Goal: Information Seeking & Learning: Learn about a topic

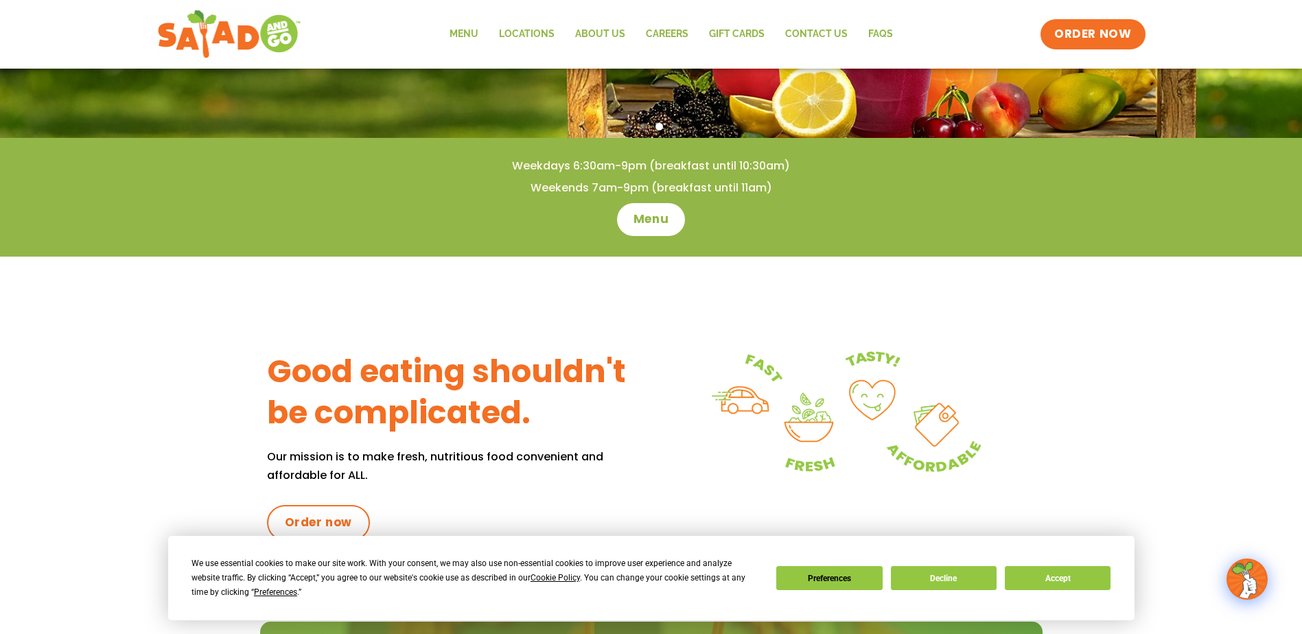
scroll to position [206, 0]
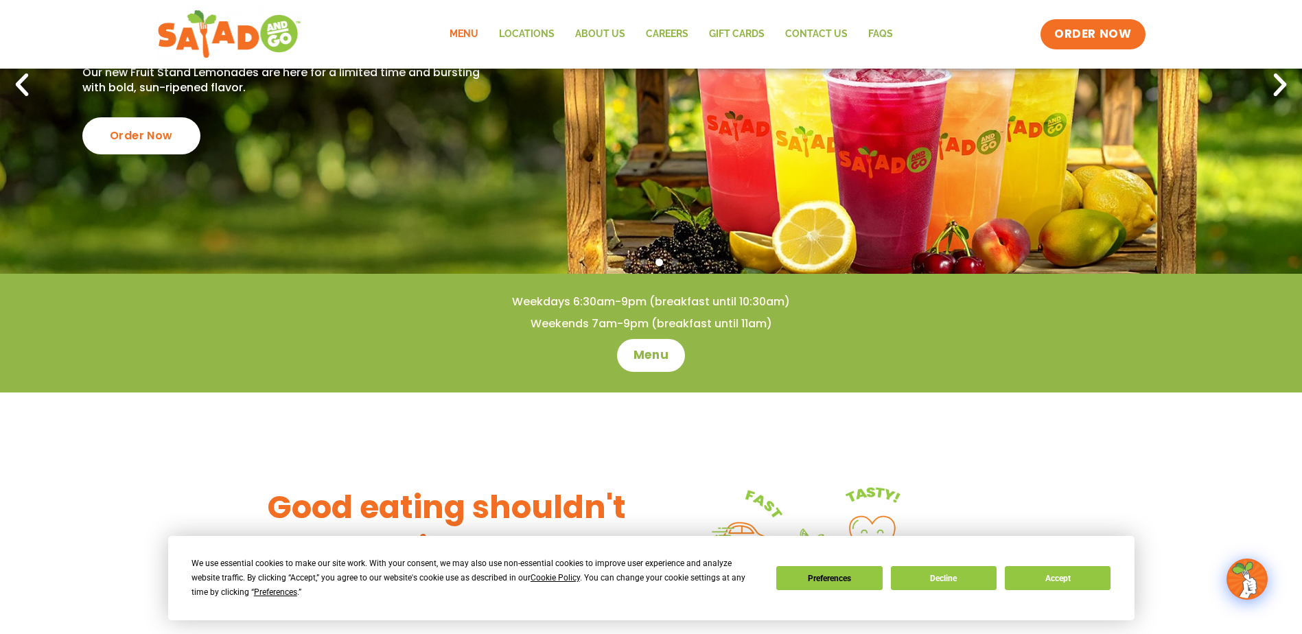
click at [470, 34] on link "Menu" at bounding box center [463, 35] width 49 height 32
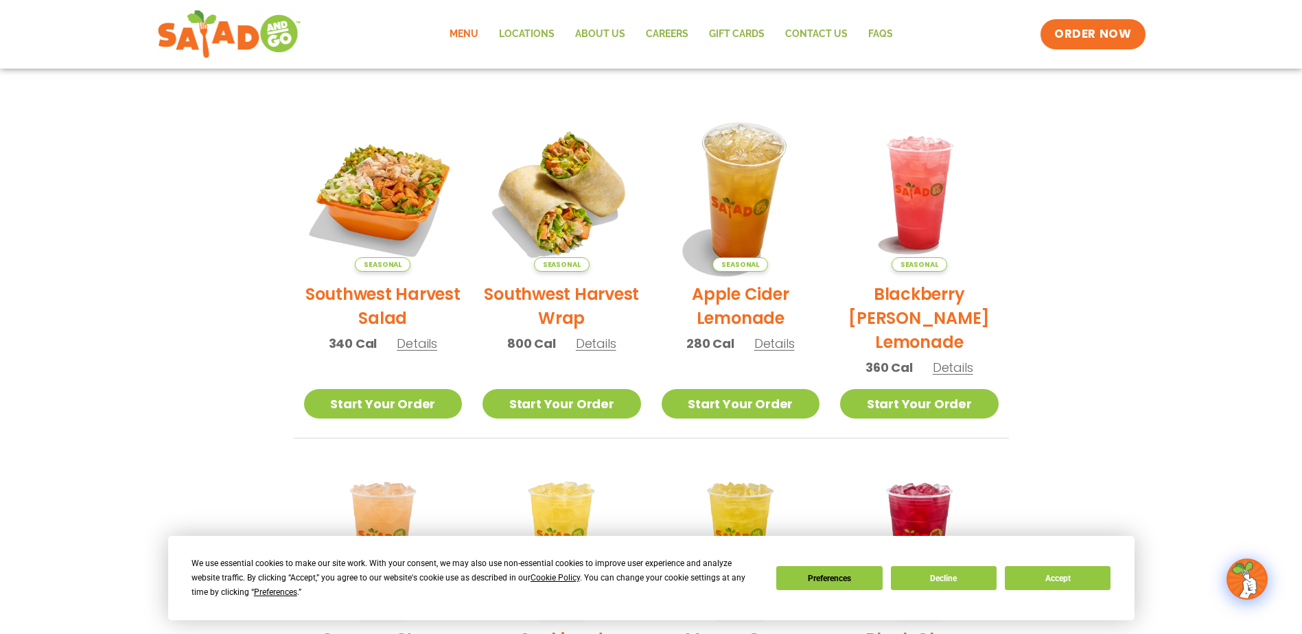
scroll to position [343, 0]
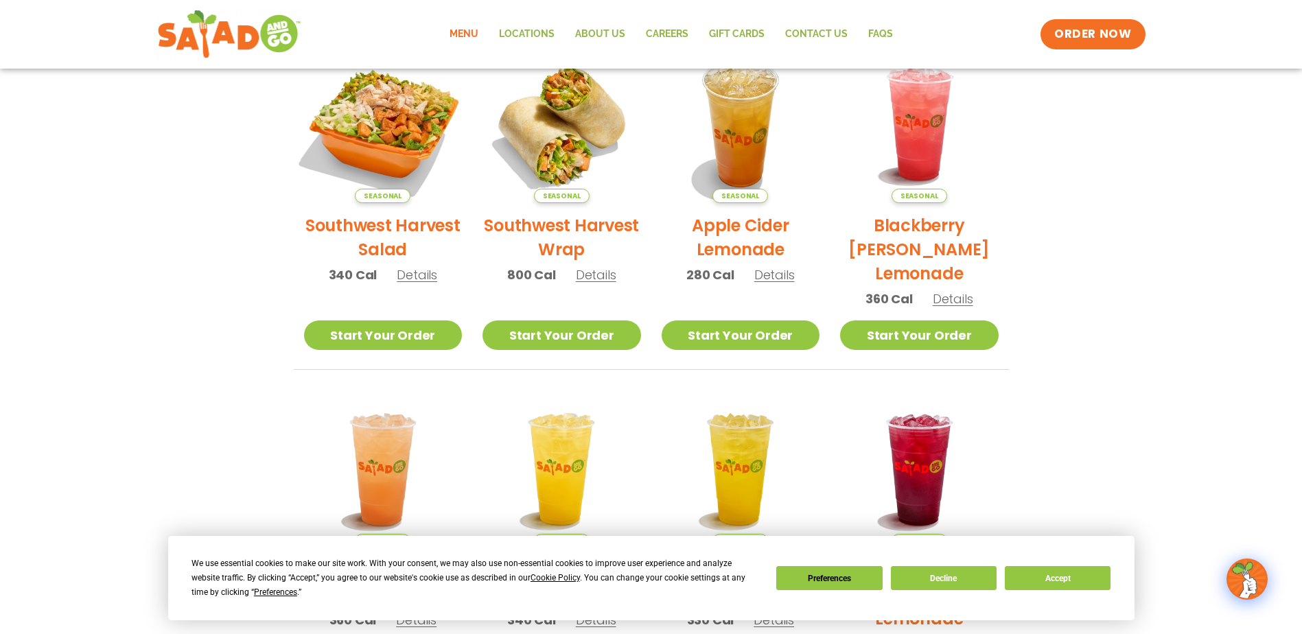
click at [388, 121] on img at bounding box center [383, 124] width 186 height 186
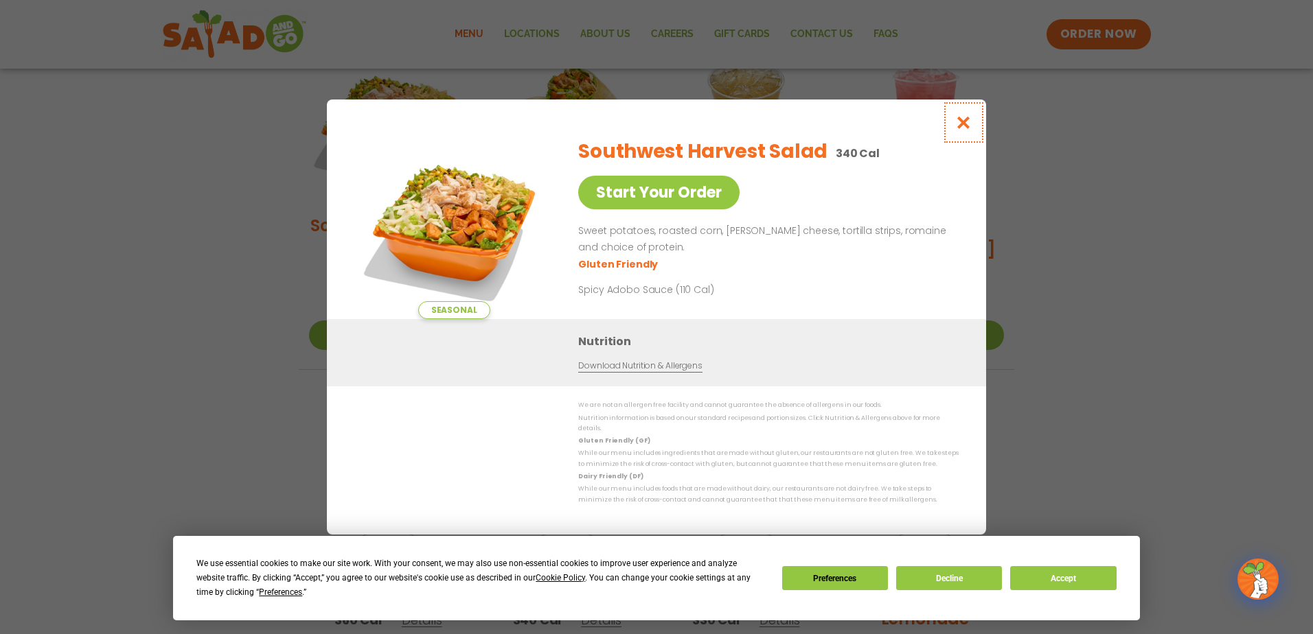
click at [967, 130] on icon "Close modal" at bounding box center [963, 122] width 17 height 14
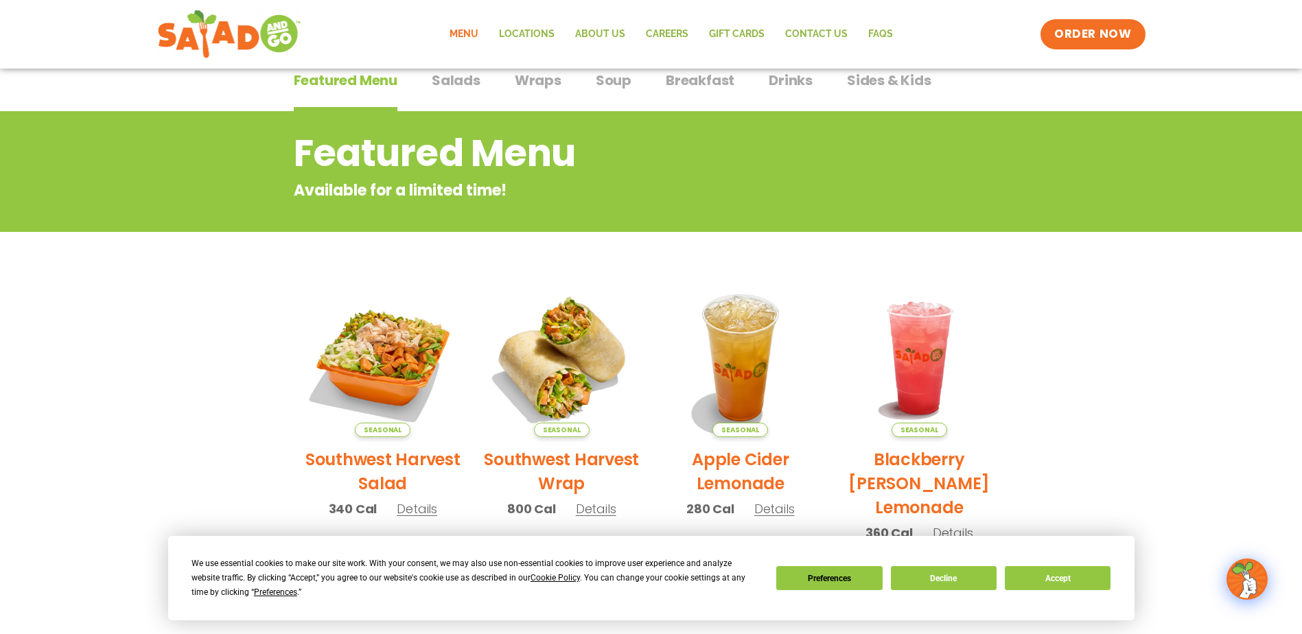
scroll to position [0, 0]
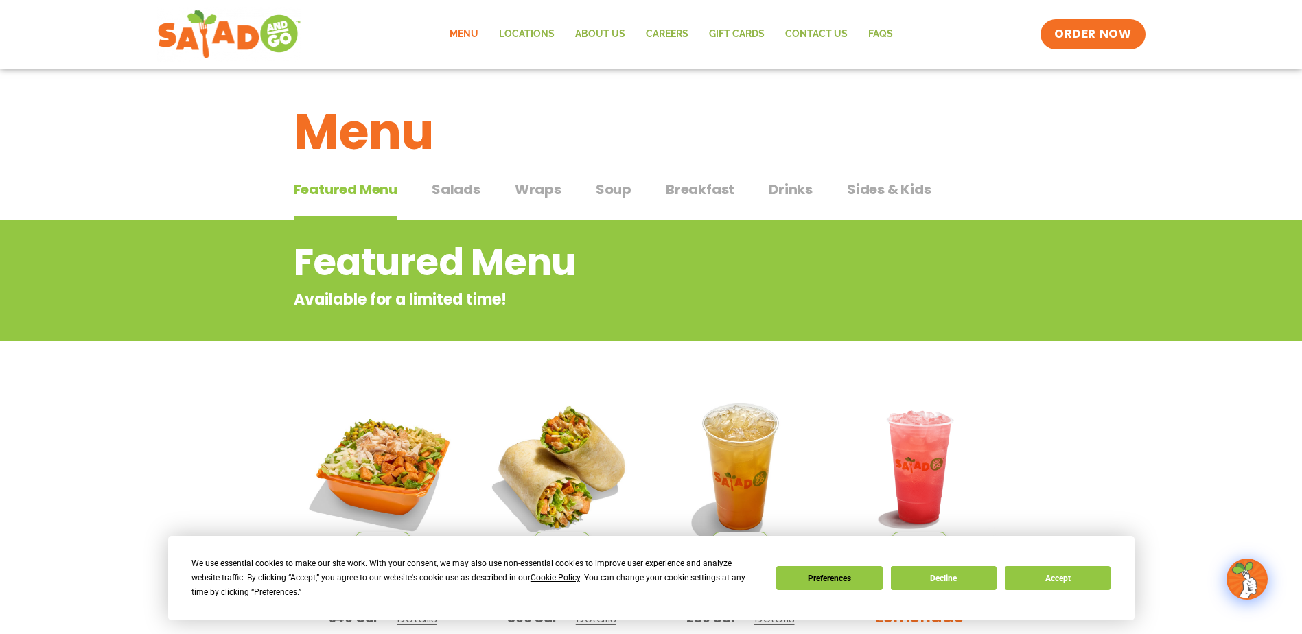
click at [452, 193] on span "Salads" at bounding box center [456, 189] width 49 height 21
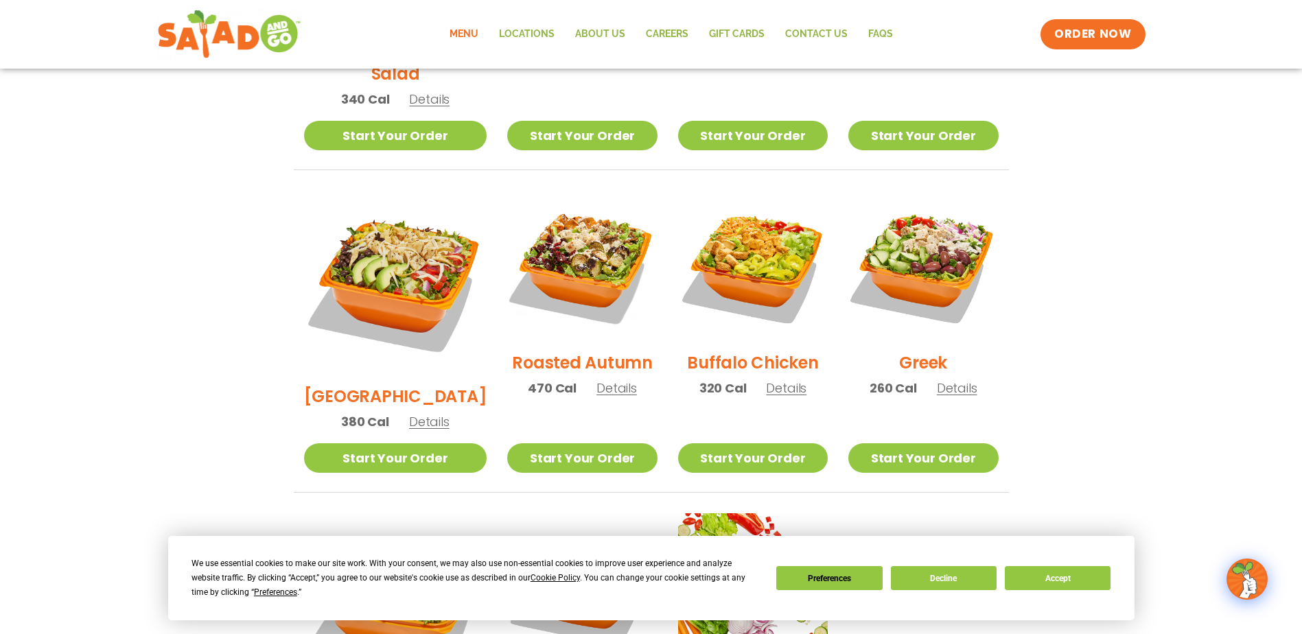
scroll to position [618, 0]
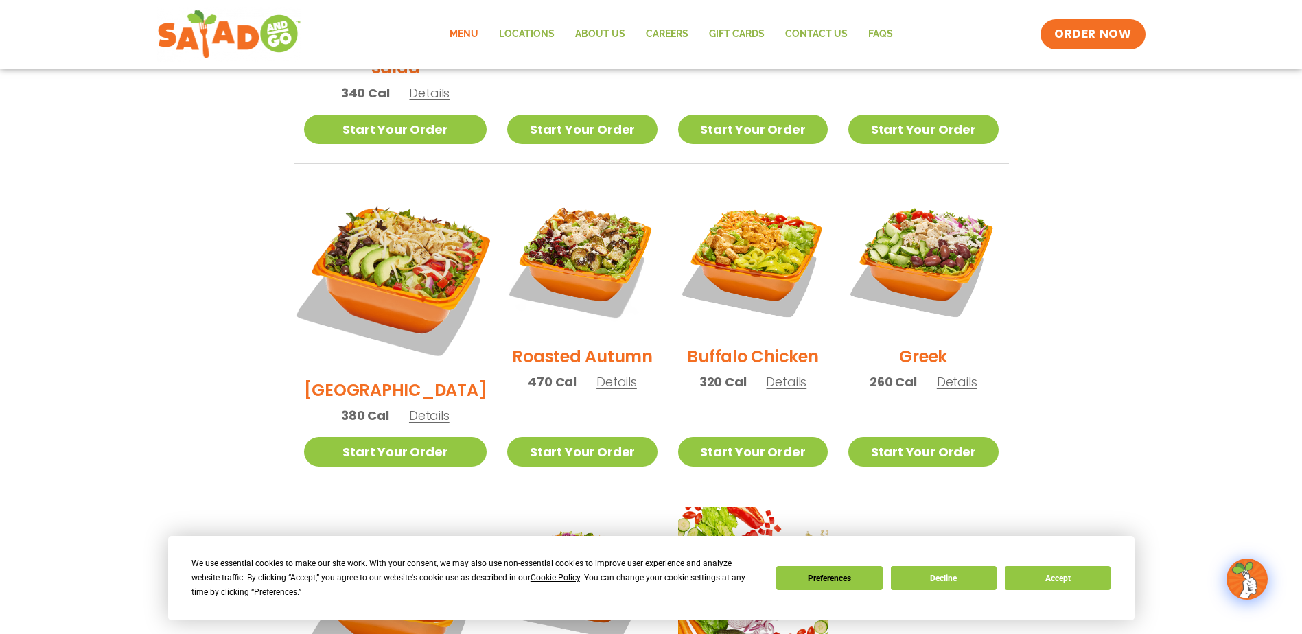
click at [390, 243] on img at bounding box center [395, 276] width 215 height 215
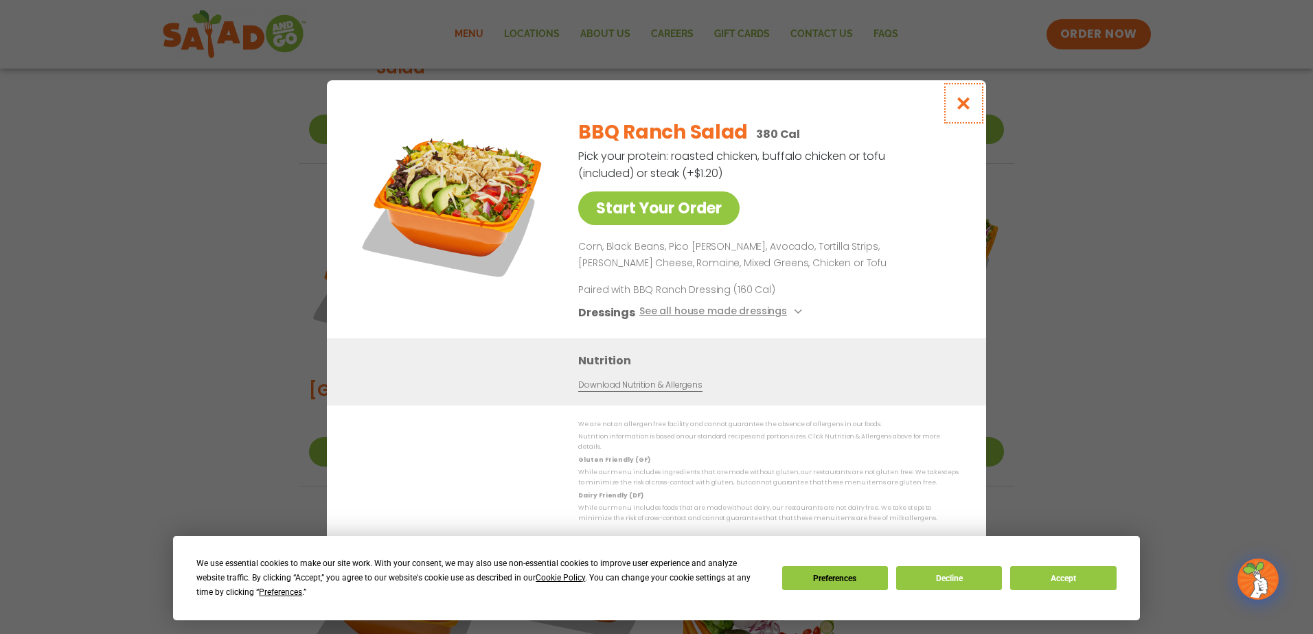
click at [966, 111] on icon "Close modal" at bounding box center [963, 103] width 17 height 14
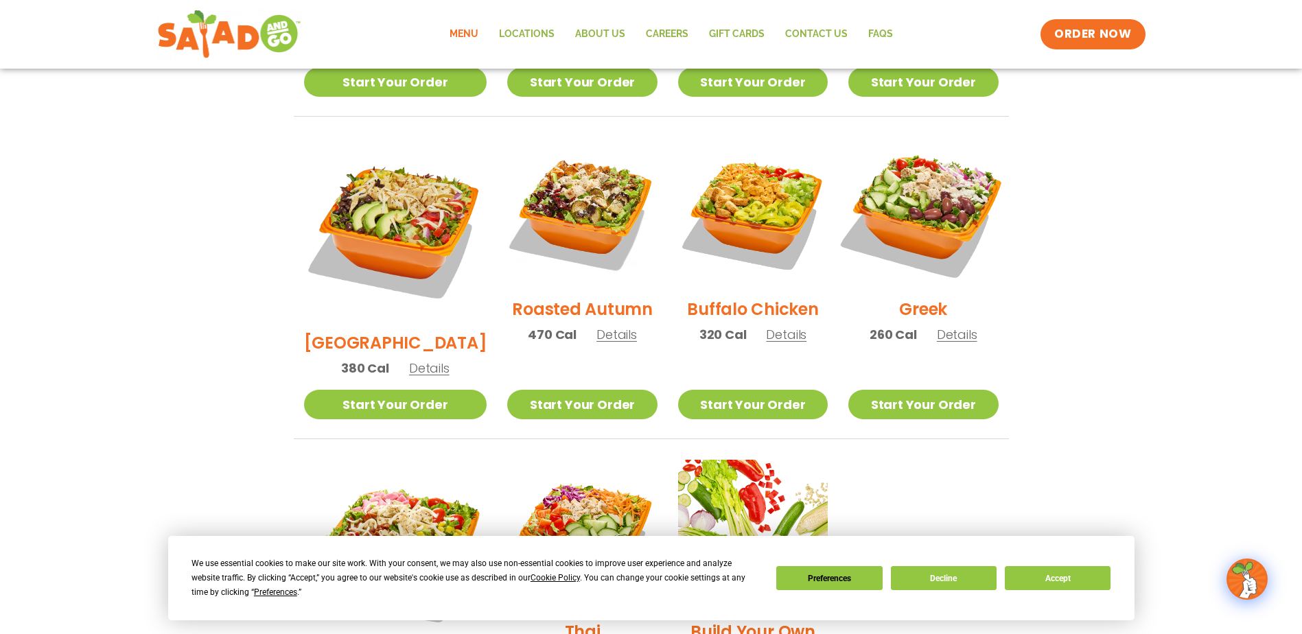
scroll to position [686, 0]
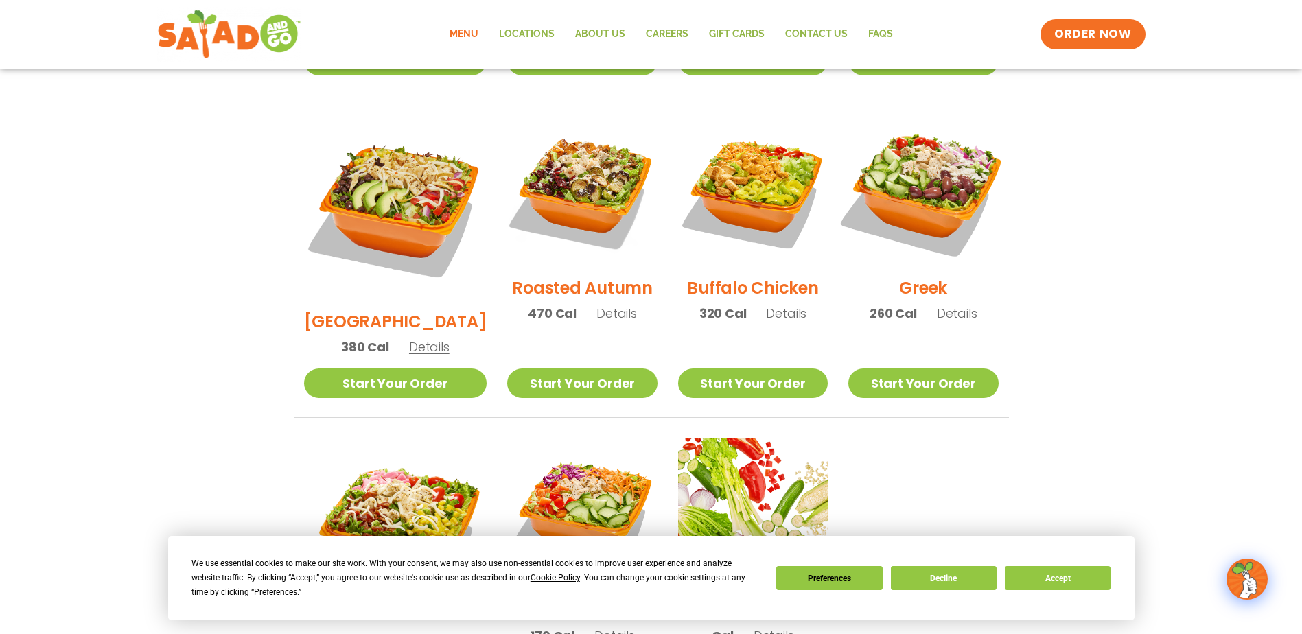
click at [925, 154] on img at bounding box center [923, 191] width 176 height 176
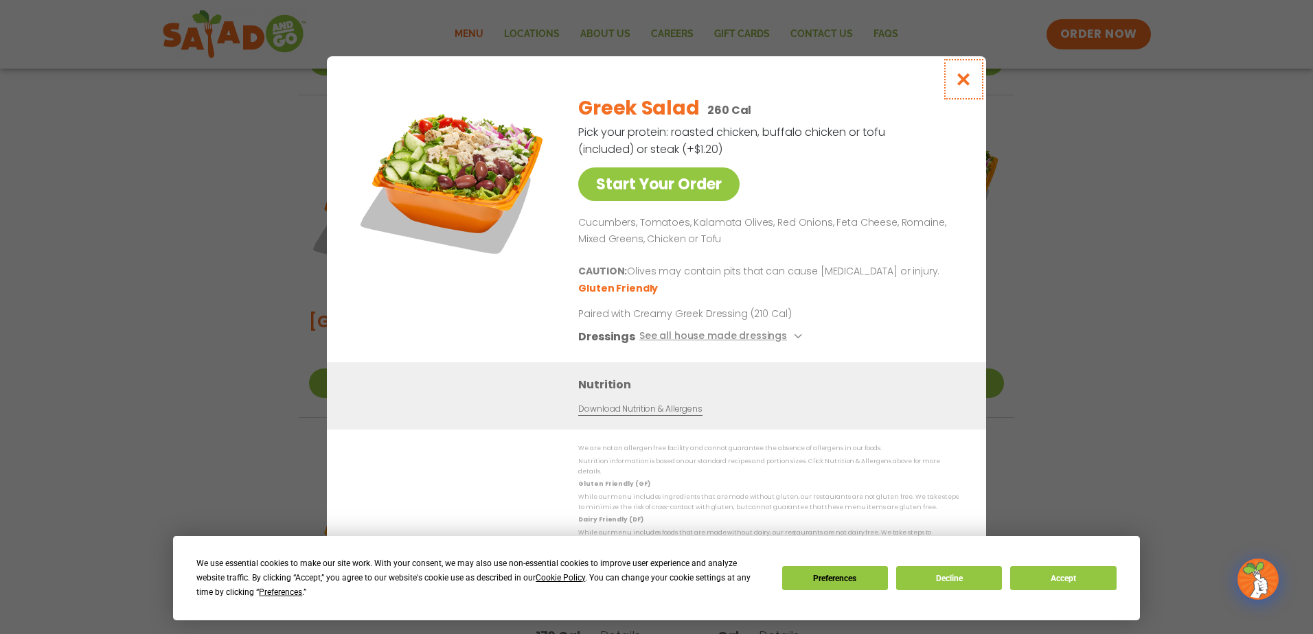
click at [963, 86] on icon "Close modal" at bounding box center [963, 79] width 17 height 14
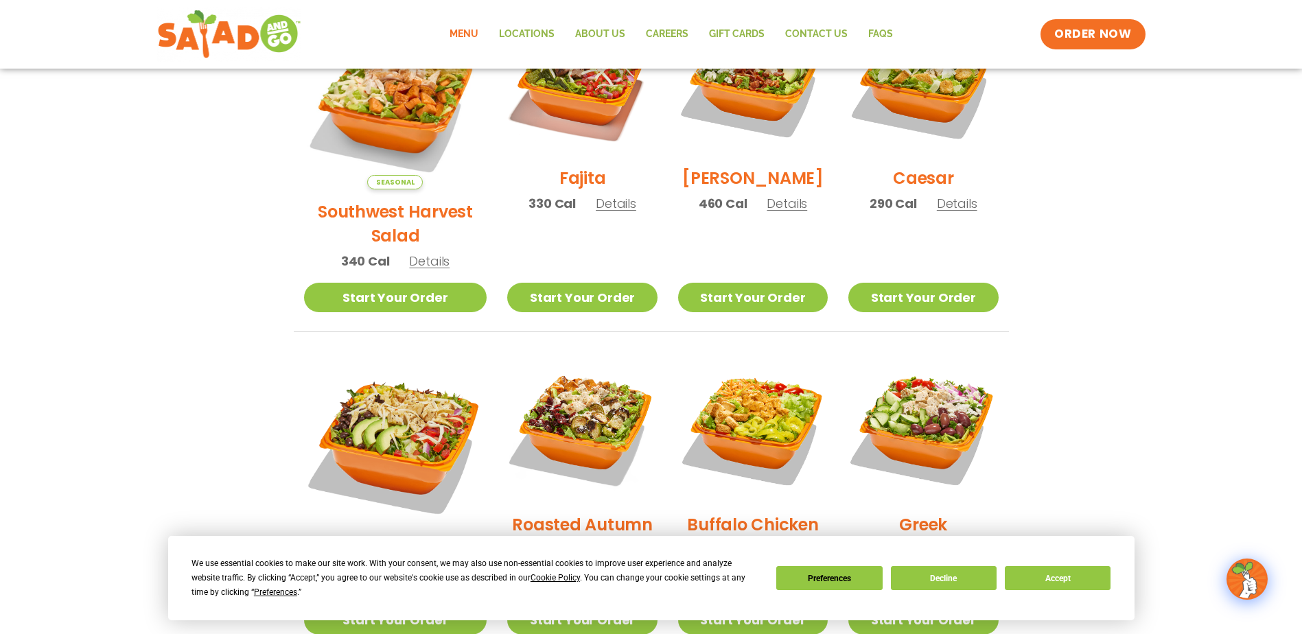
scroll to position [343, 0]
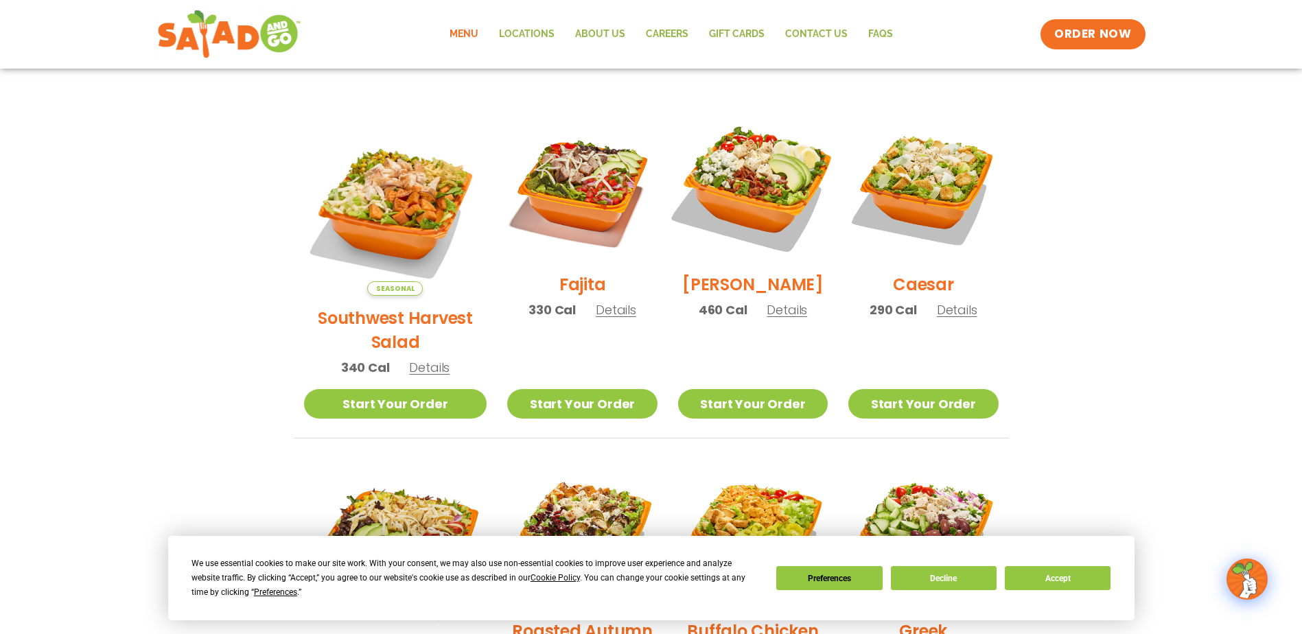
click at [746, 181] on img at bounding box center [753, 188] width 176 height 176
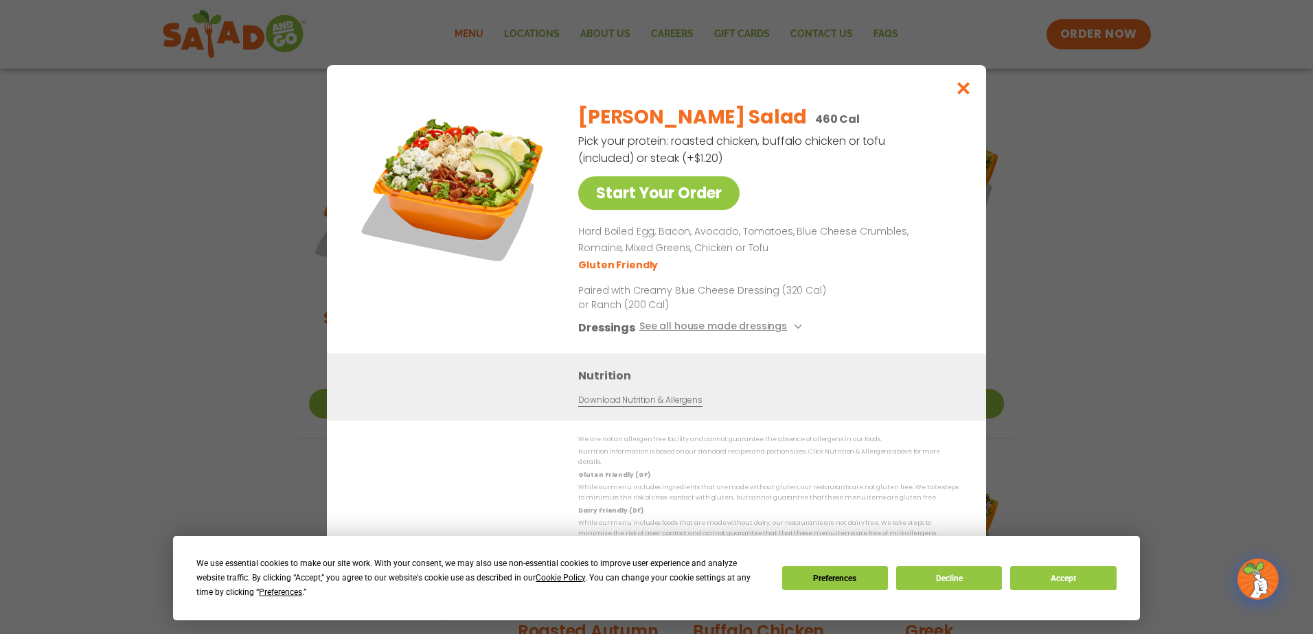
drag, startPoint x: 693, startPoint y: 143, endPoint x: 875, endPoint y: 165, distance: 183.2
click at [875, 165] on p "Pick your protein: roasted chicken, buffalo chicken or tofu (included) or steak…" at bounding box center [732, 149] width 309 height 34
drag, startPoint x: 873, startPoint y: 167, endPoint x: 829, endPoint y: 195, distance: 52.2
click at [829, 195] on div "[PERSON_NAME] Salad 460 Cal Pick your protein: roasted chicken, buffalo chicken…" at bounding box center [765, 223] width 375 height 261
drag, startPoint x: 610, startPoint y: 236, endPoint x: 866, endPoint y: 250, distance: 257.1
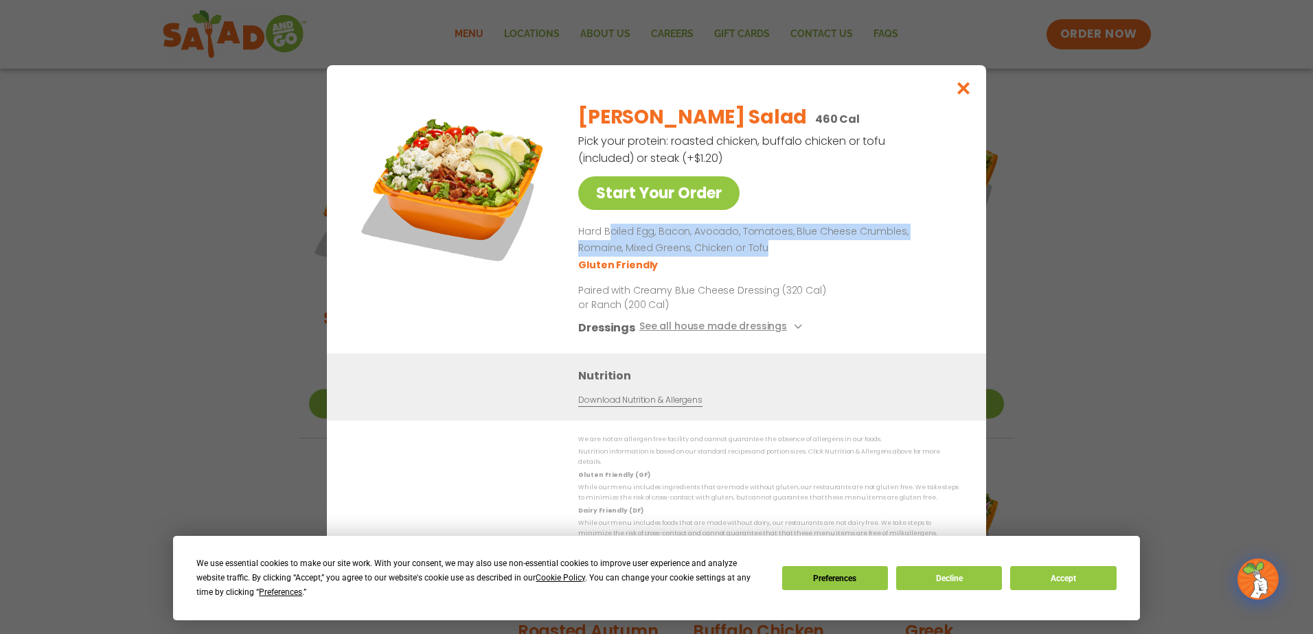
click at [866, 250] on p "Hard Boiled Egg, Bacon, Avocado, Tomatoes, Blue Cheese Crumbles, Romaine, Mixed…" at bounding box center [765, 240] width 375 height 33
drag, startPoint x: 866, startPoint y: 250, endPoint x: 794, endPoint y: 261, distance: 72.9
click at [865, 257] on p "Hard Boiled Egg, Bacon, Avocado, Tomatoes, Blue Cheese Crumbles, Romaine, Mixed…" at bounding box center [765, 240] width 375 height 33
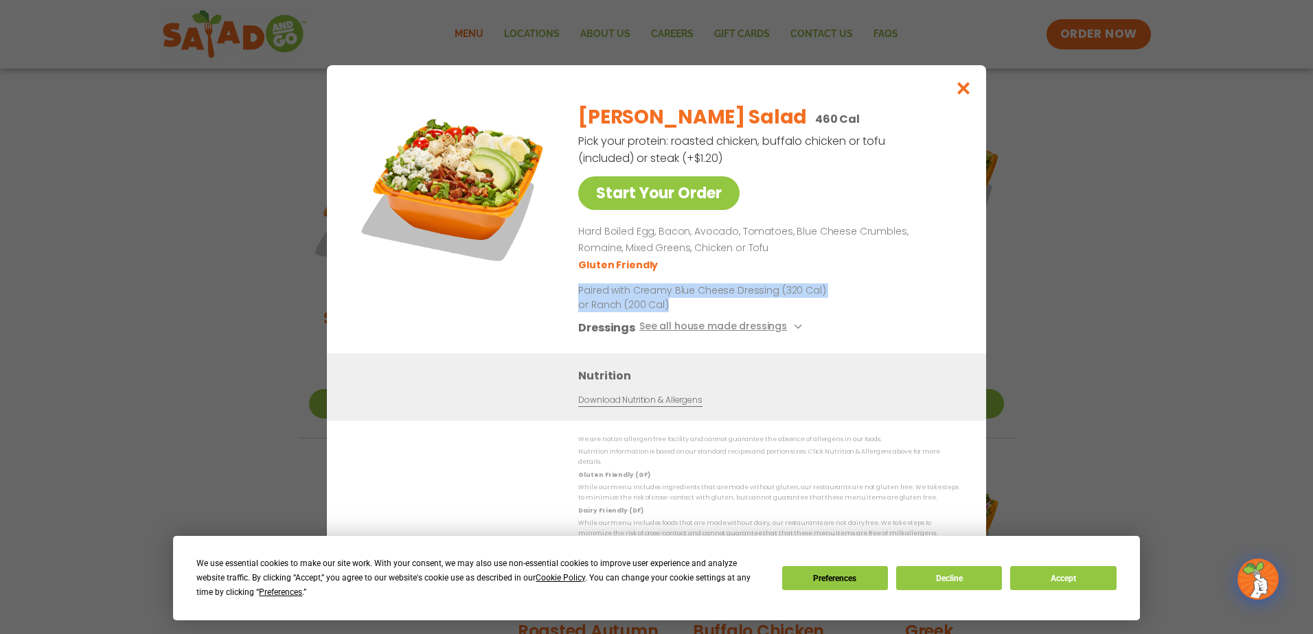
drag, startPoint x: 577, startPoint y: 294, endPoint x: 787, endPoint y: 308, distance: 209.9
click at [781, 308] on div "Start Your Order [PERSON_NAME] Salad 460 Cal Pick your protein: roasted chicken…" at bounding box center [656, 223] width 604 height 261
drag, startPoint x: 787, startPoint y: 308, endPoint x: 892, endPoint y: 310, distance: 105.7
click at [892, 310] on div "[PERSON_NAME] Salad 460 Cal Pick your protein: roasted chicken, buffalo chicken…" at bounding box center [765, 223] width 375 height 261
click at [754, 334] on button "See all house made dressings" at bounding box center [722, 327] width 167 height 17
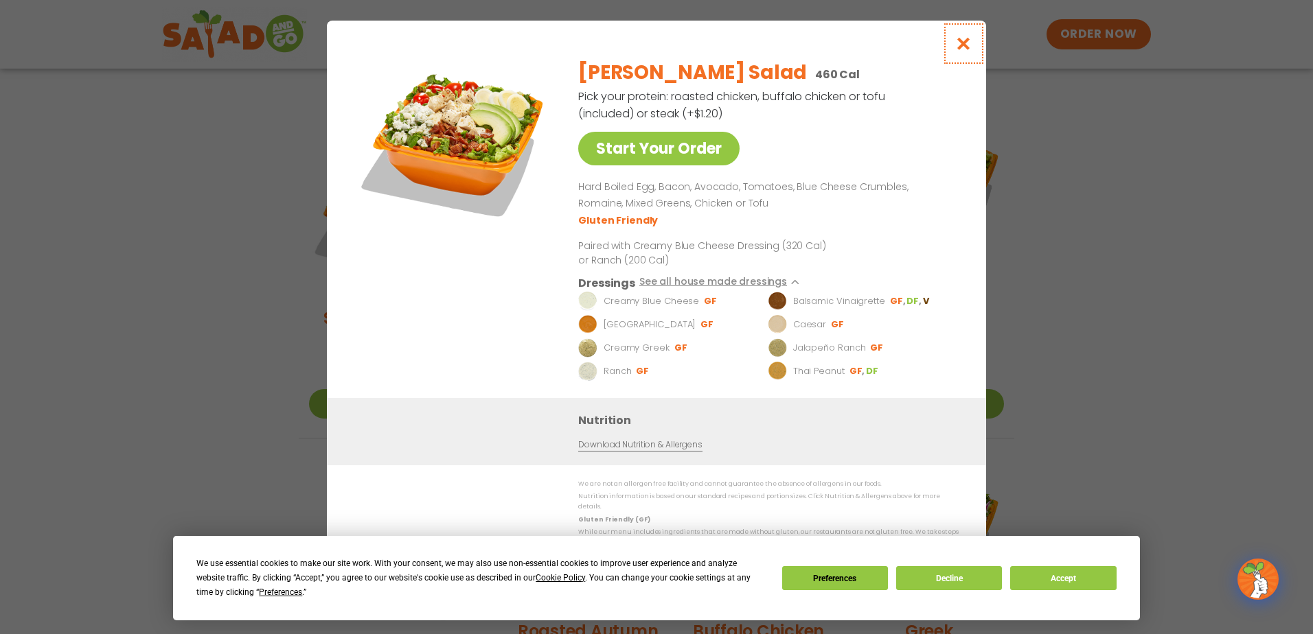
click at [973, 47] on button "Close modal" at bounding box center [963, 44] width 45 height 46
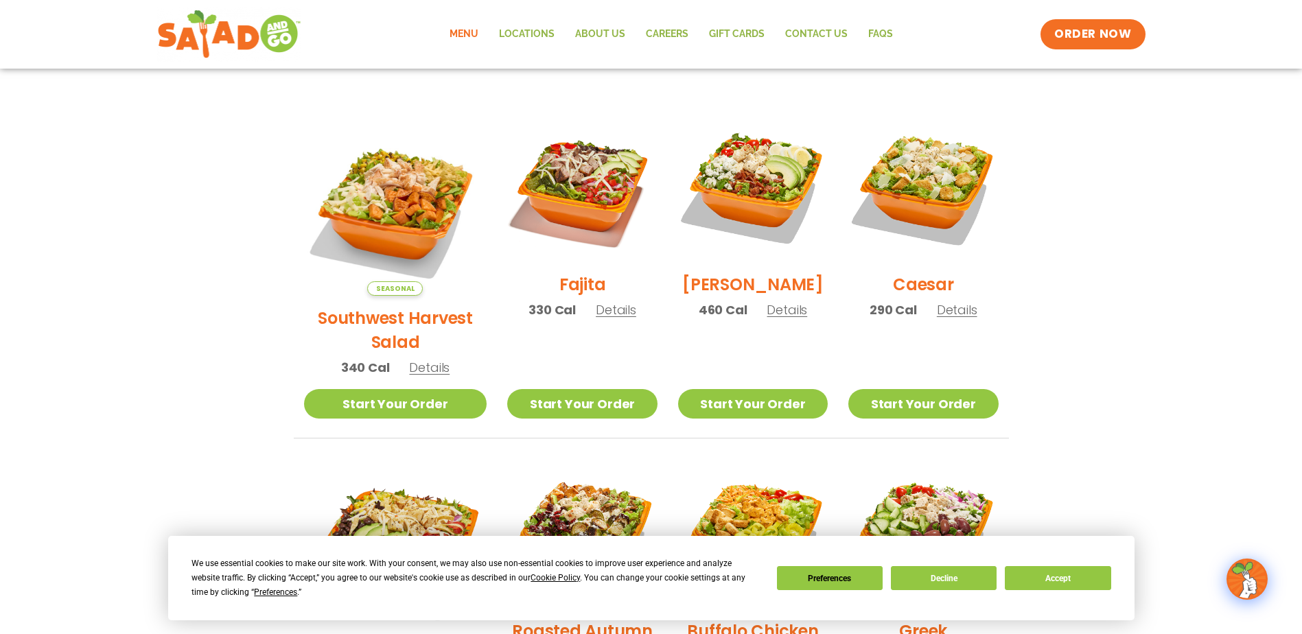
click at [1190, 369] on section "Salads Our house-made dressings make our huge portions even more delicious. Goo…" at bounding box center [651, 480] width 1302 height 1207
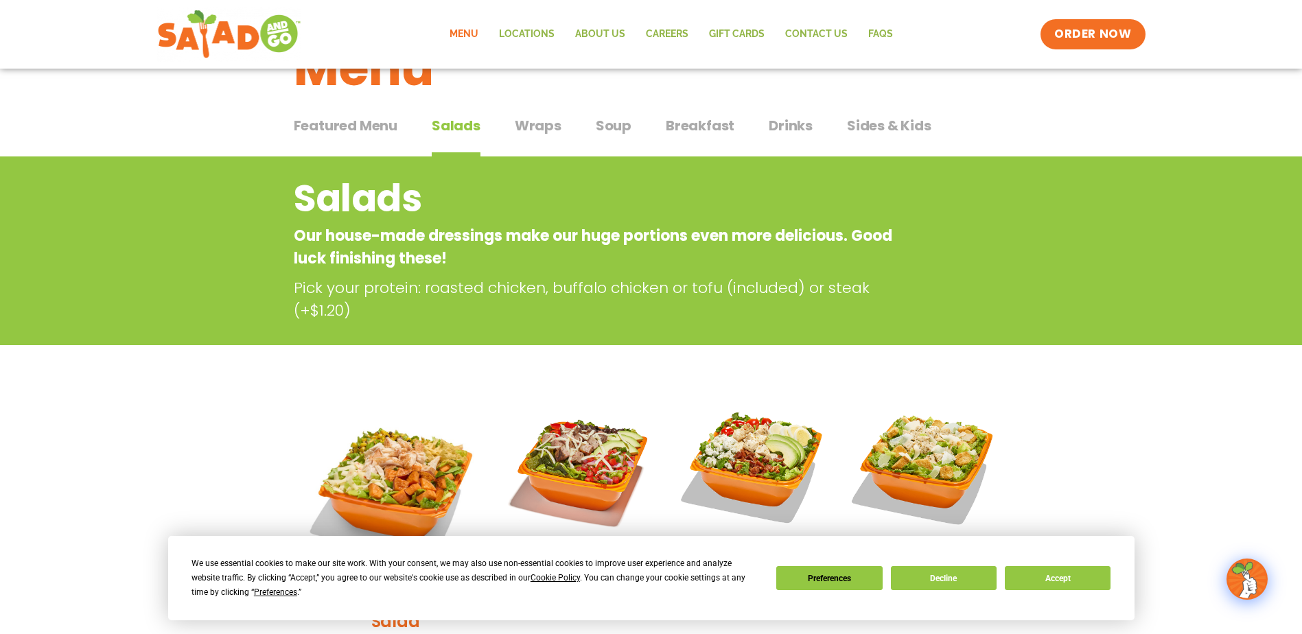
scroll to position [0, 0]
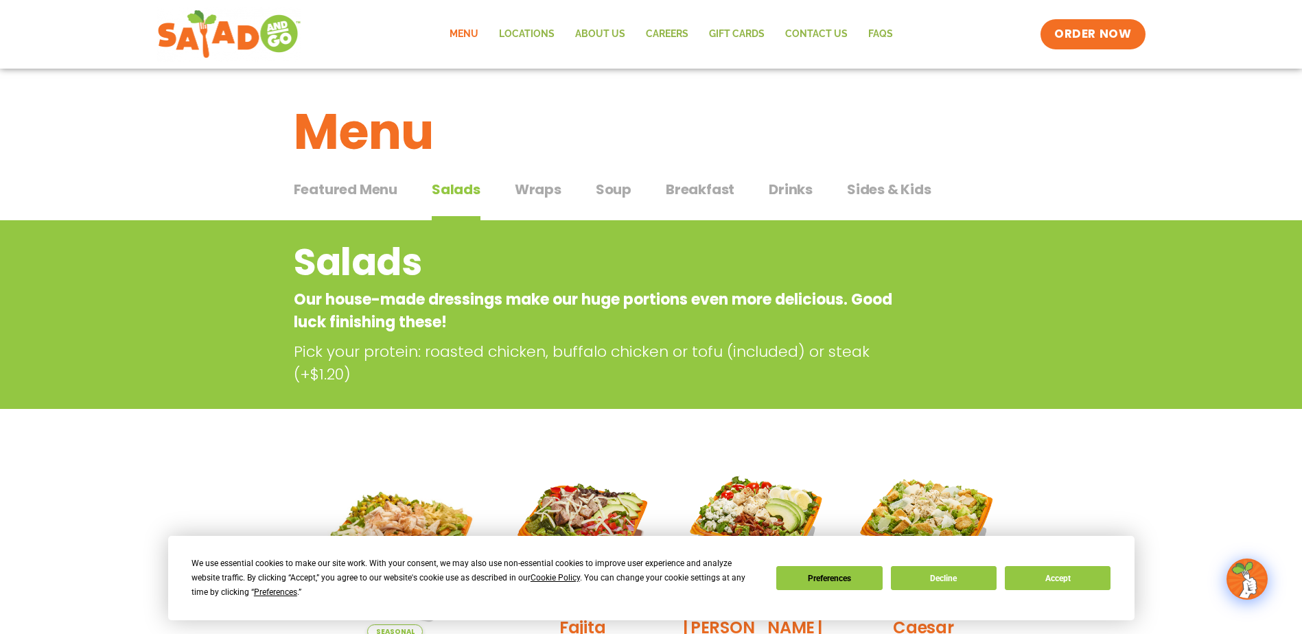
click at [534, 187] on span "Wraps" at bounding box center [538, 189] width 47 height 21
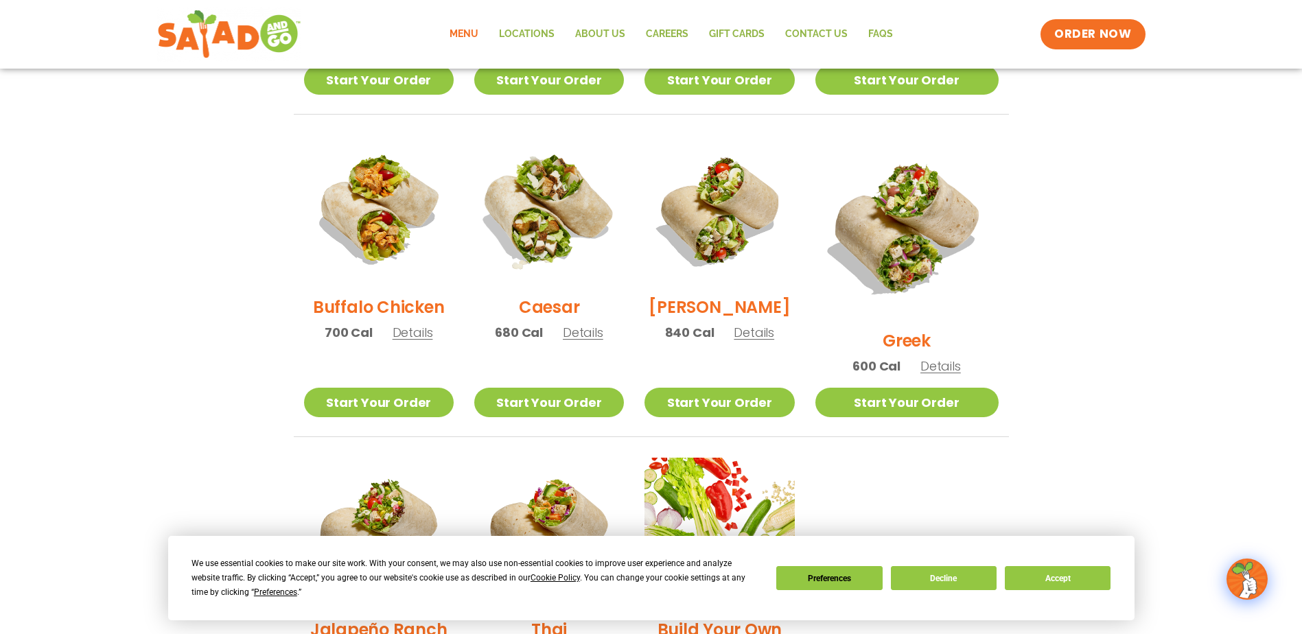
scroll to position [824, 0]
